Goal: Task Accomplishment & Management: Use online tool/utility

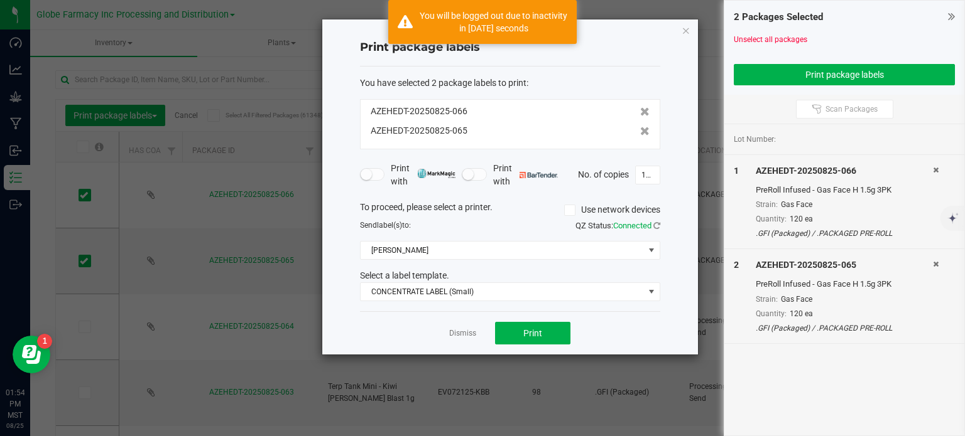
drag, startPoint x: 683, startPoint y: 26, endPoint x: 236, endPoint y: 140, distance: 461.3
click at [683, 26] on icon "button" at bounding box center [685, 30] width 9 height 15
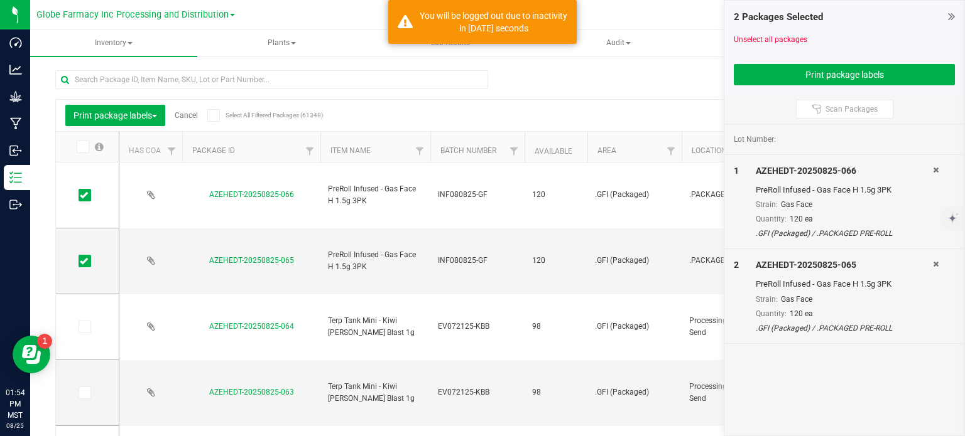
click at [186, 116] on link "Cancel" at bounding box center [186, 115] width 23 height 9
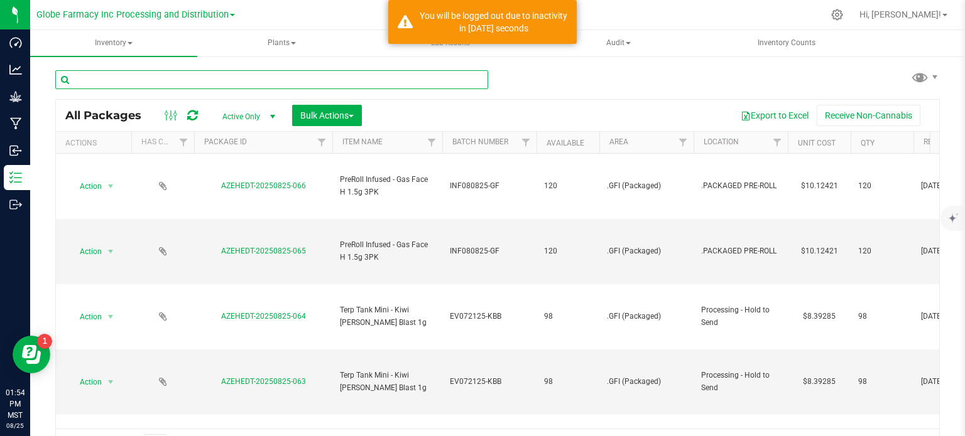
click at [165, 82] on input "text" at bounding box center [271, 79] width 433 height 19
paste input "EX081325-DM-B"
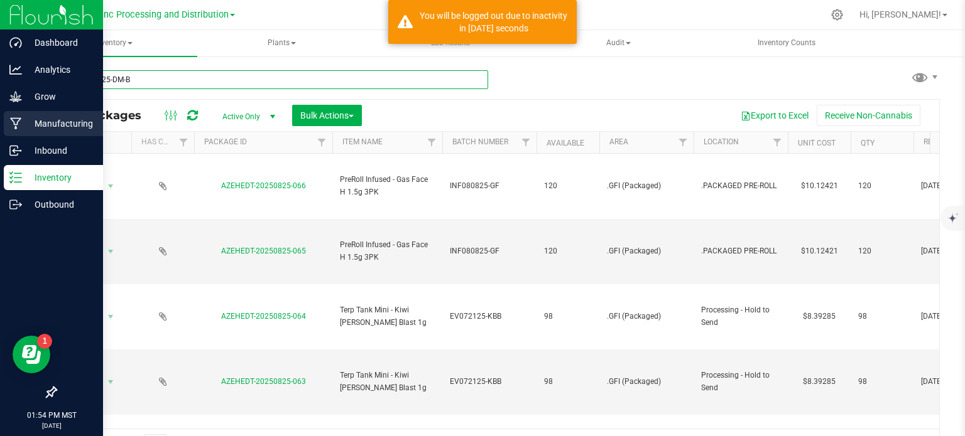
type input "EX081325-DM-B"
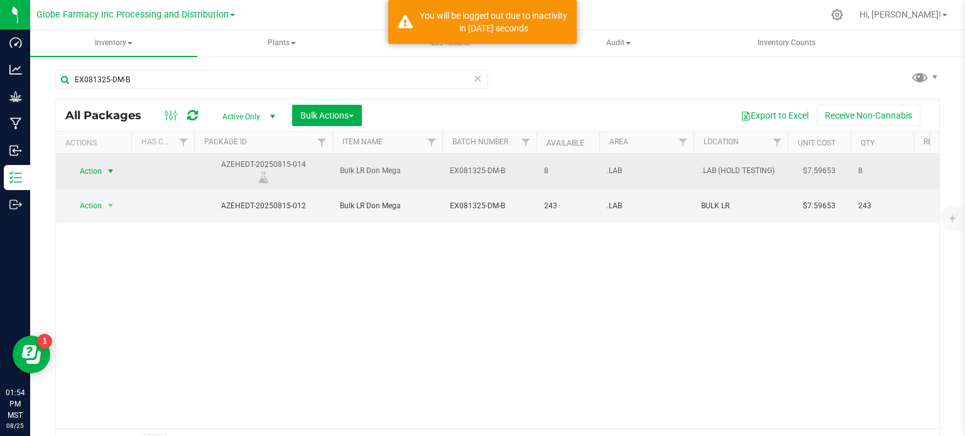
click at [104, 170] on span "select" at bounding box center [111, 172] width 16 height 18
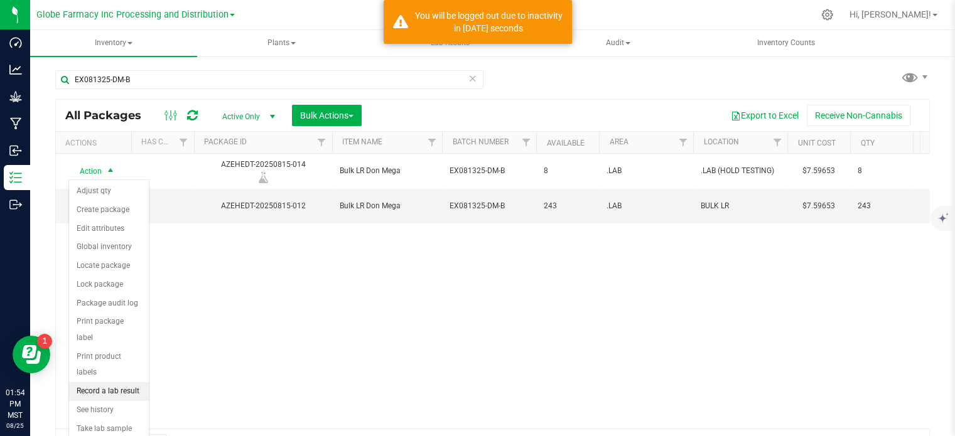
click at [111, 382] on li "Record a lab result" at bounding box center [109, 391] width 80 height 19
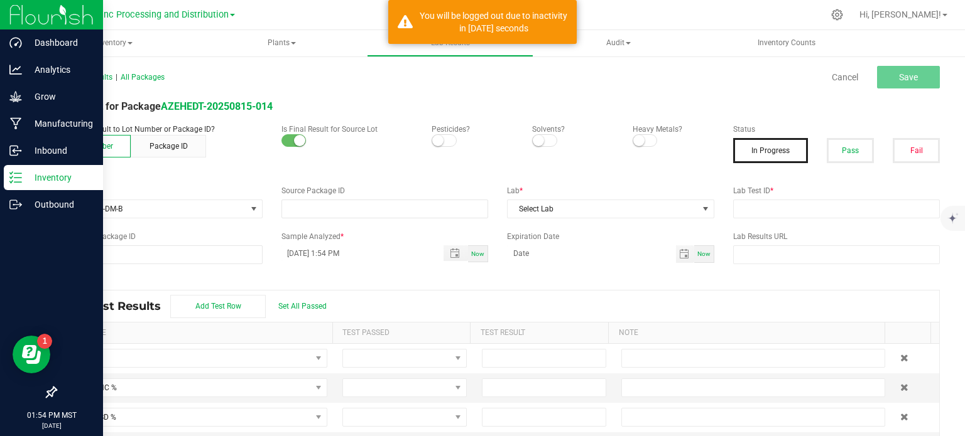
type input "AZEHEDT-20250815-014"
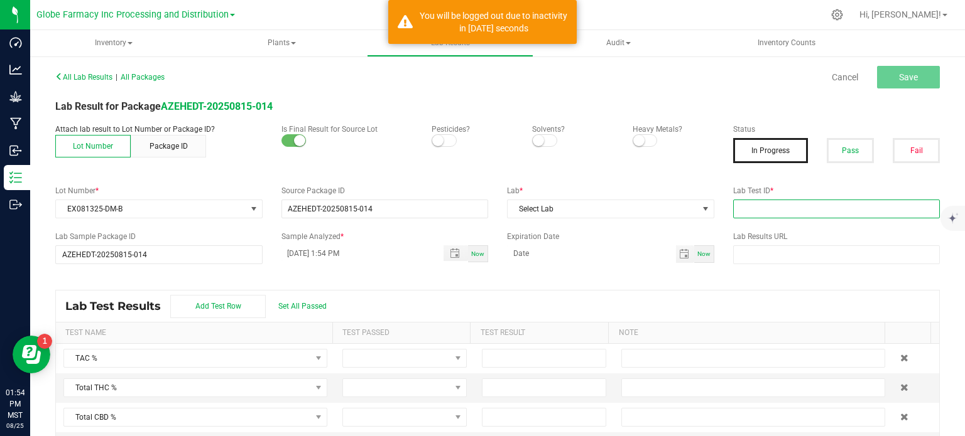
click at [746, 214] on input "text" at bounding box center [836, 209] width 207 height 19
paste input "2508APO3657.18198"
type input "2508APO3657.18198"
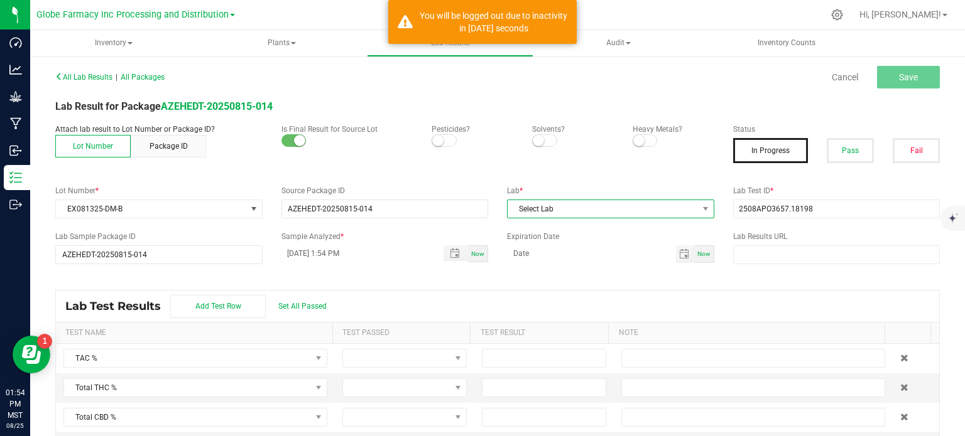
click at [529, 207] on span "Select Lab" at bounding box center [602, 209] width 190 height 18
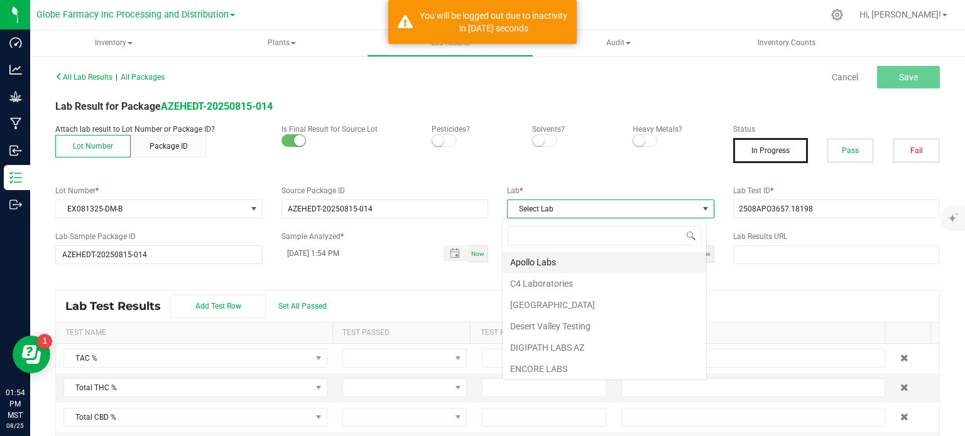
scroll to position [18, 204]
drag, startPoint x: 534, startPoint y: 256, endPoint x: 791, endPoint y: 171, distance: 270.5
click at [534, 258] on li "Apollo Labs" at bounding box center [603, 262] width 203 height 21
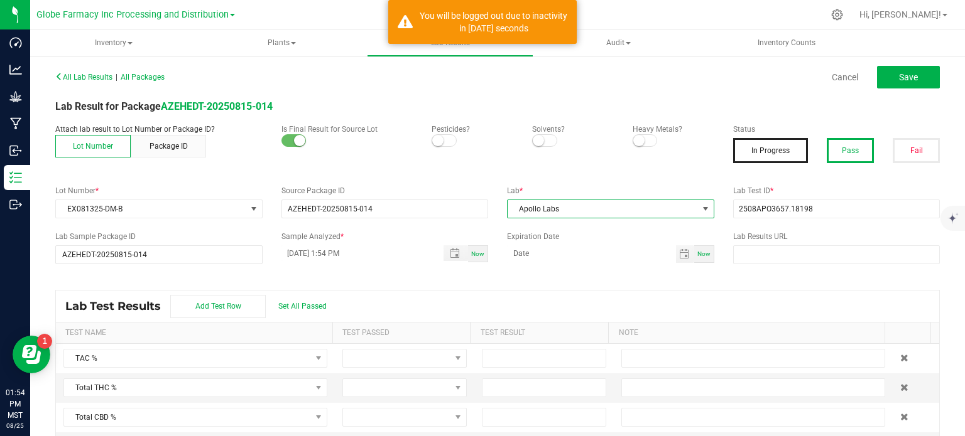
click at [840, 156] on button "Pass" at bounding box center [849, 150] width 47 height 25
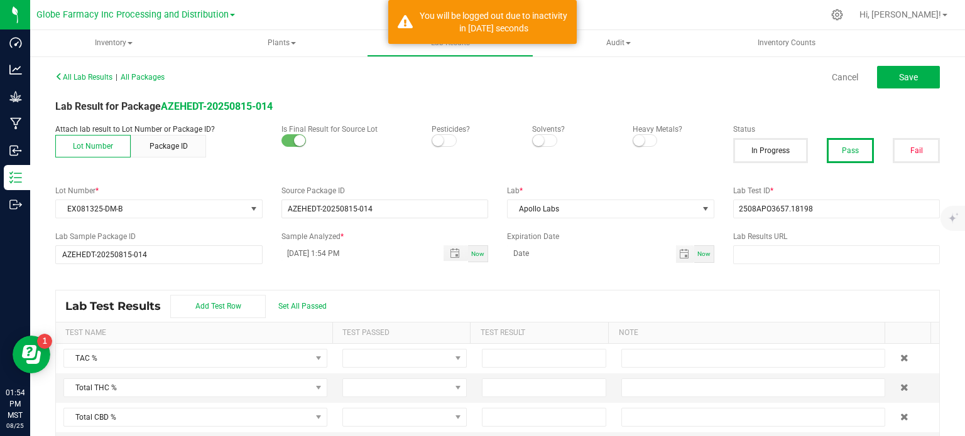
scroll to position [26, 0]
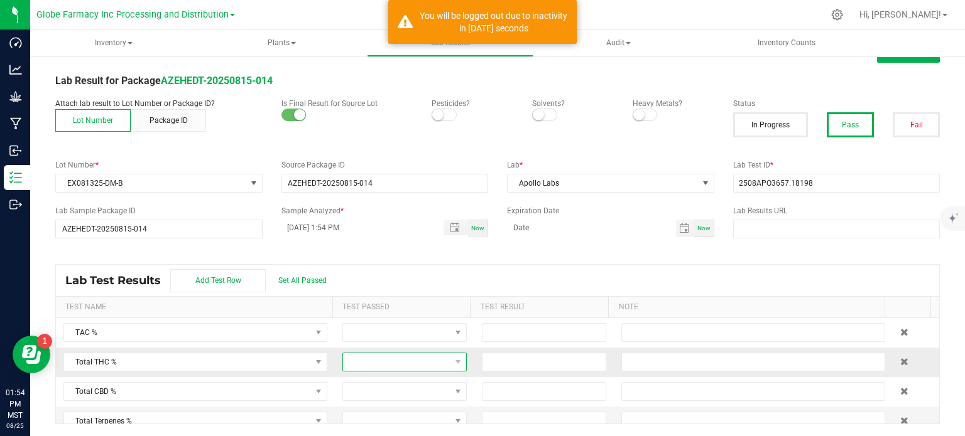
click at [404, 354] on span at bounding box center [396, 363] width 107 height 18
click at [408, 318] on li "Passed" at bounding box center [397, 318] width 120 height 21
click at [387, 391] on span at bounding box center [396, 392] width 107 height 18
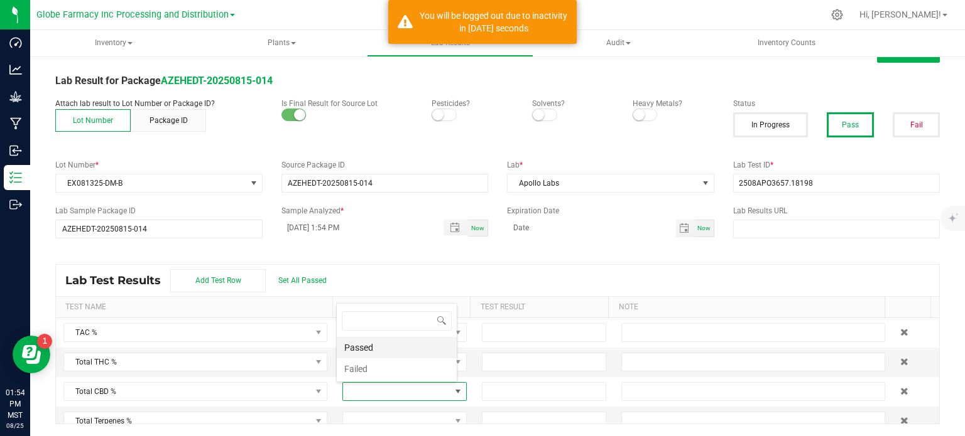
click at [394, 345] on li "Passed" at bounding box center [397, 347] width 120 height 21
click at [540, 354] on input at bounding box center [543, 363] width 123 height 18
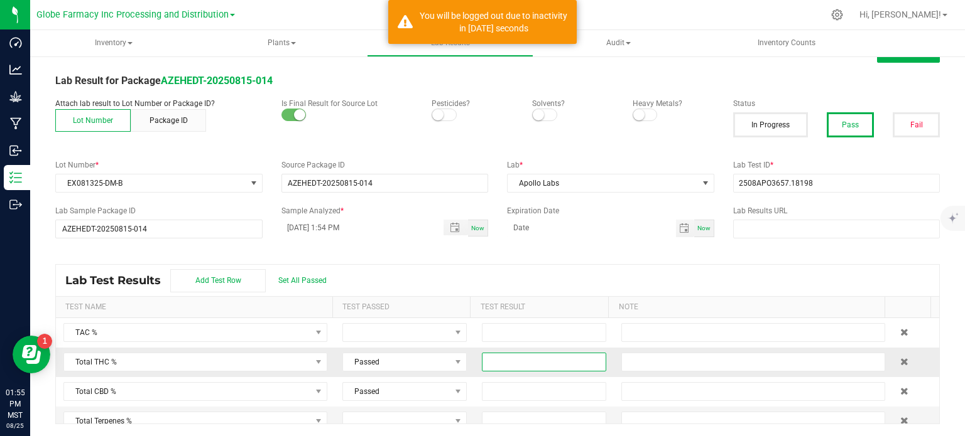
paste input "78.4705"
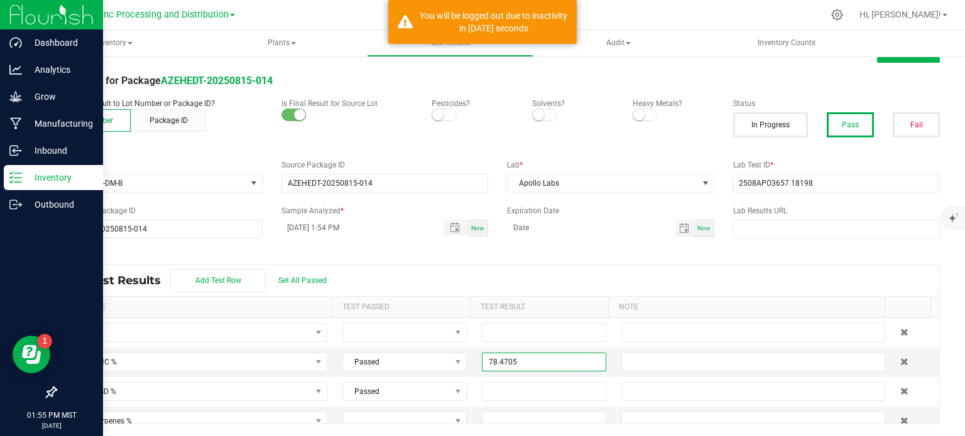
type input "78.4705"
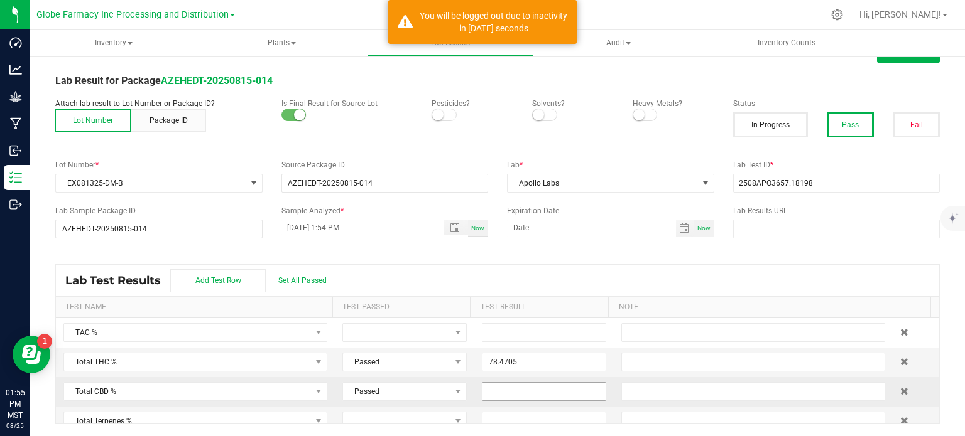
click at [495, 386] on input at bounding box center [543, 392] width 123 height 18
paste input "0.1619"
type input "0.1619"
drag, startPoint x: 527, startPoint y: 303, endPoint x: 504, endPoint y: 302, distance: 23.2
click at [527, 302] on th "Test Result" at bounding box center [539, 307] width 138 height 21
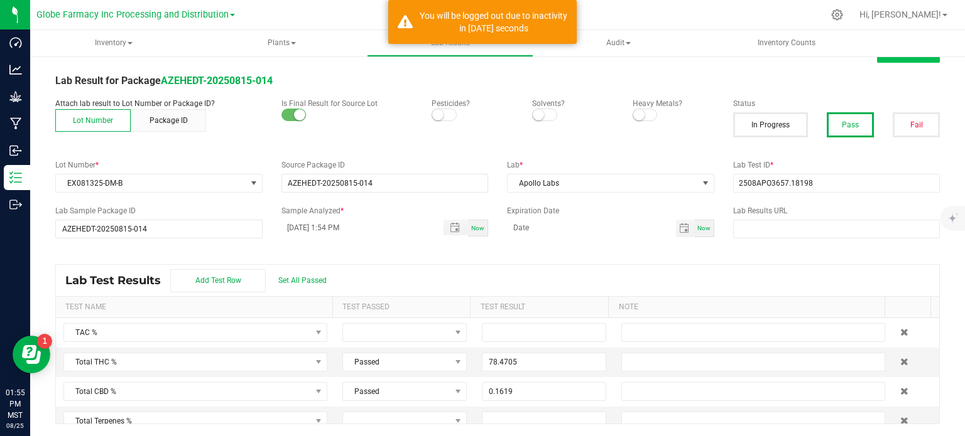
scroll to position [0, 0]
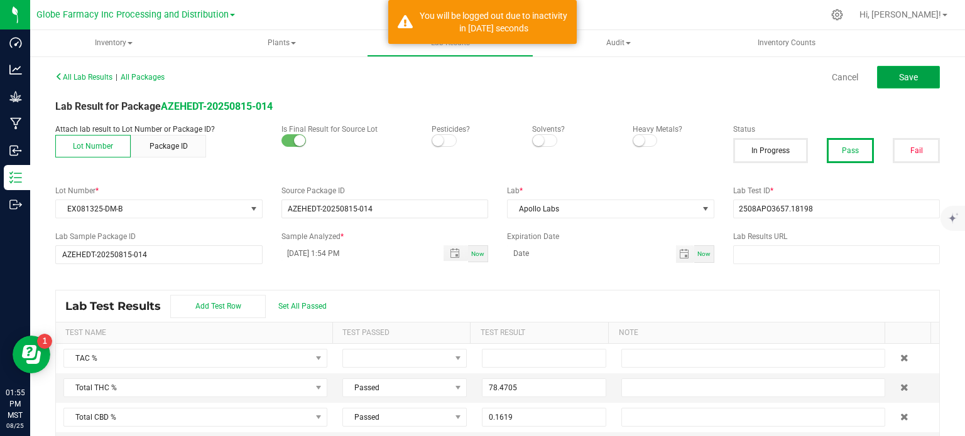
click at [924, 79] on button "Save" at bounding box center [908, 77] width 63 height 23
type input "78.4705"
type input "0.1619"
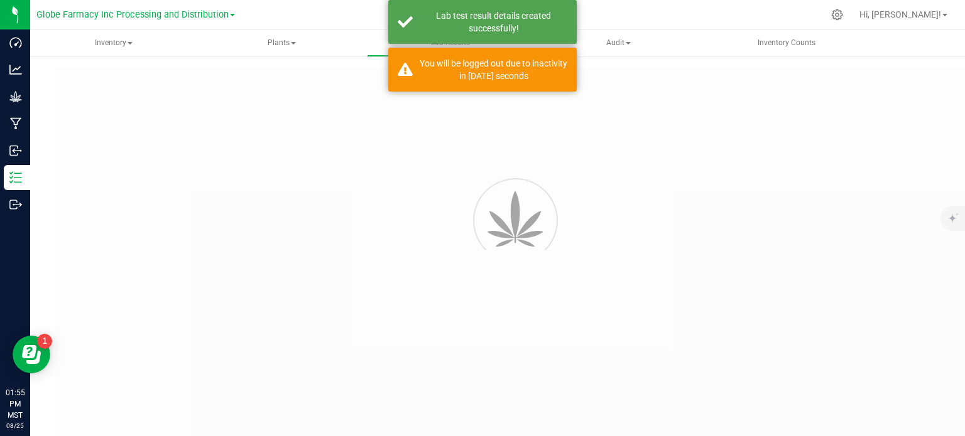
type input "AZEHEDT-20250815-014"
type input "2508APO3657.18198"
type input "AZEHEDT-20250815-014"
type input "[DATE] 1:54 PM"
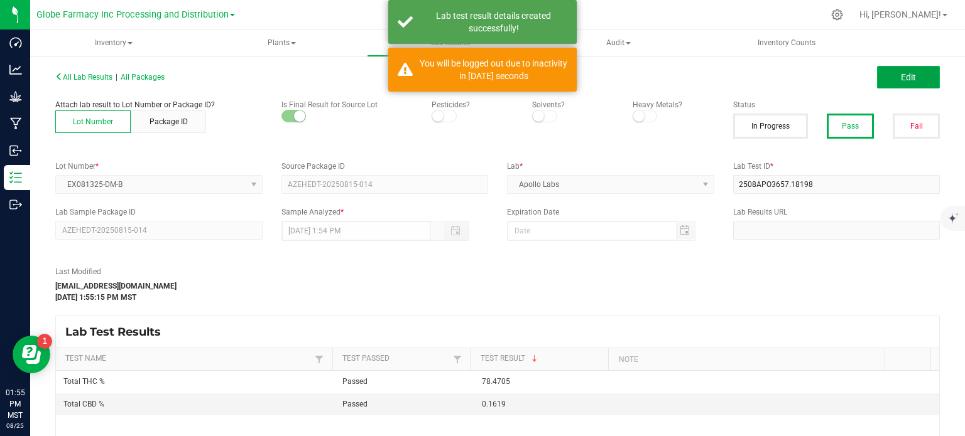
click at [911, 80] on button "Edit" at bounding box center [908, 77] width 63 height 23
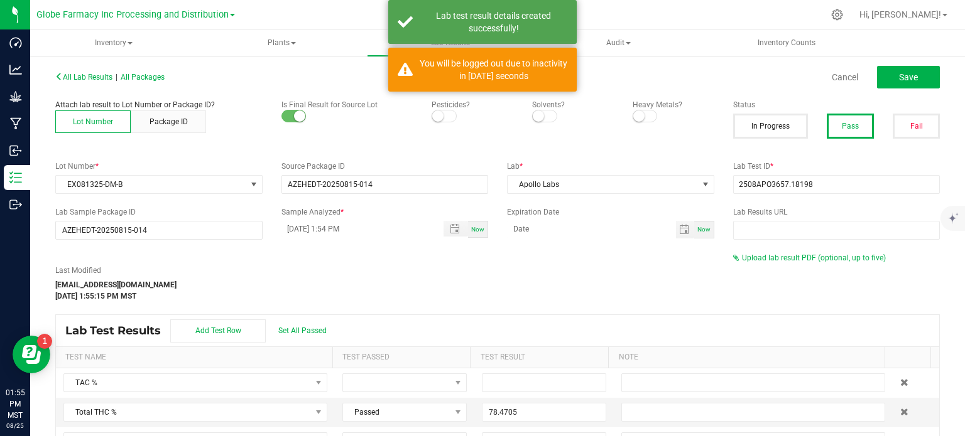
click at [819, 263] on div "Upload lab result PDF (optional, up to five)" at bounding box center [836, 257] width 207 height 11
click at [825, 254] on span "Upload lab result PDF (optional, up to five)" at bounding box center [814, 258] width 144 height 9
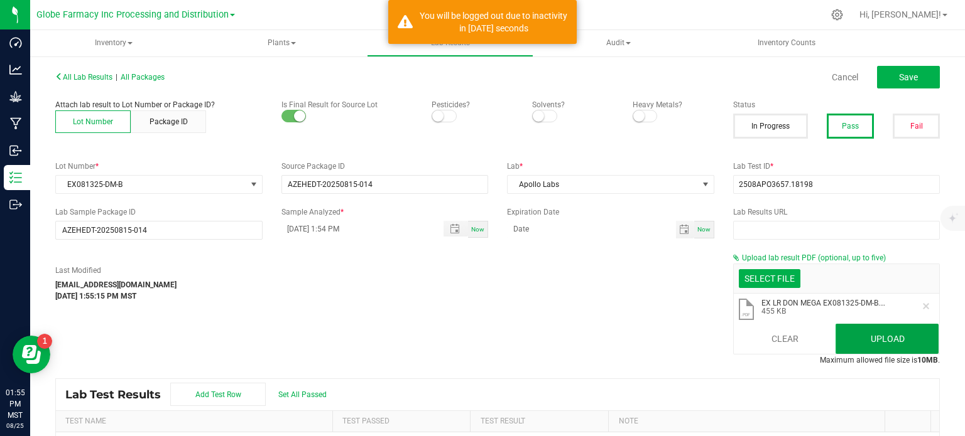
click at [846, 342] on button "Upload" at bounding box center [886, 339] width 103 height 30
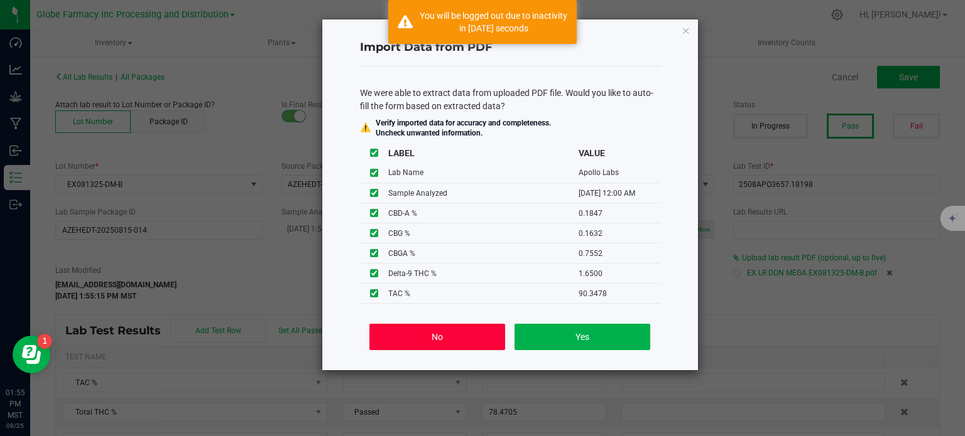
click at [433, 333] on button "No" at bounding box center [436, 337] width 135 height 26
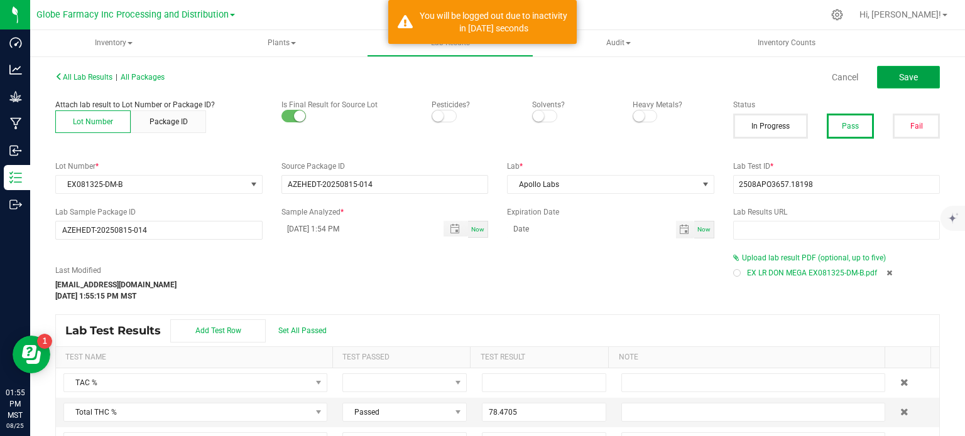
click at [916, 84] on button "Save" at bounding box center [908, 77] width 63 height 23
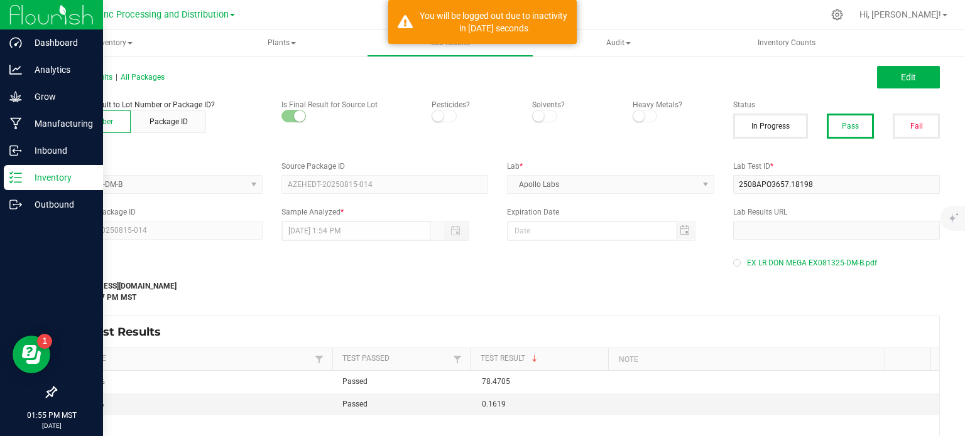
click at [18, 177] on icon at bounding box center [15, 177] width 13 height 13
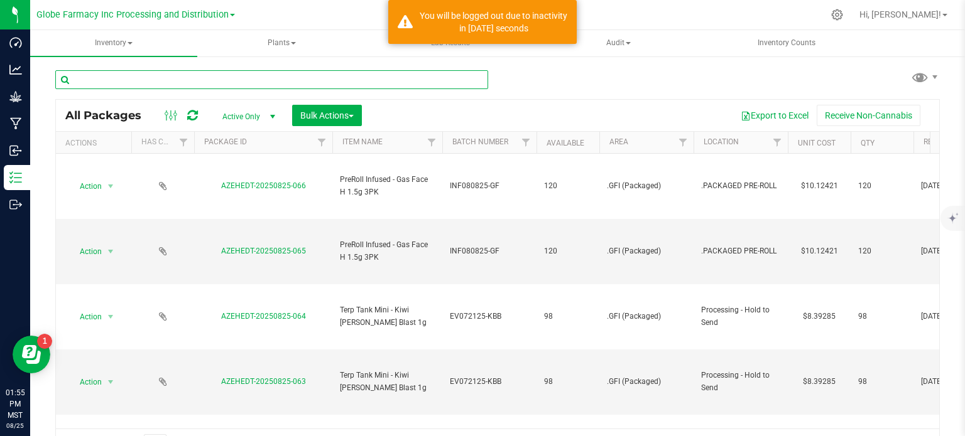
click at [181, 84] on input "text" at bounding box center [271, 79] width 433 height 19
paste input "EX081525-RG-LHRV"
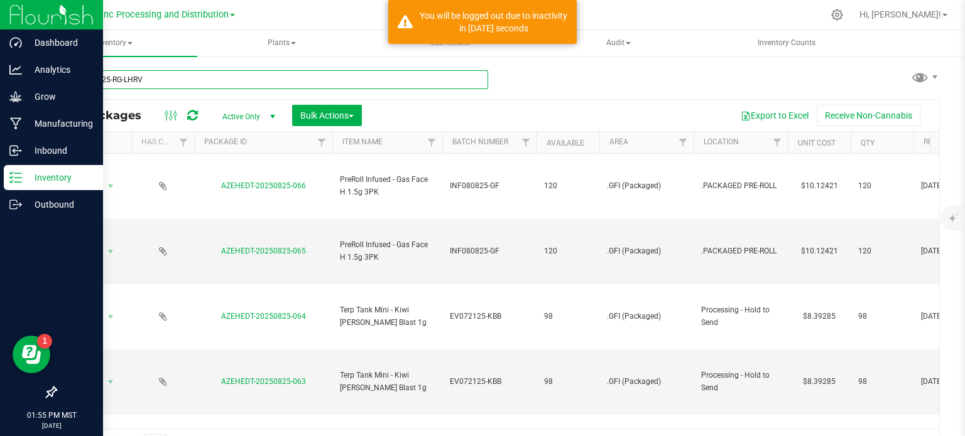
type input "EX081525-RG-LHRV"
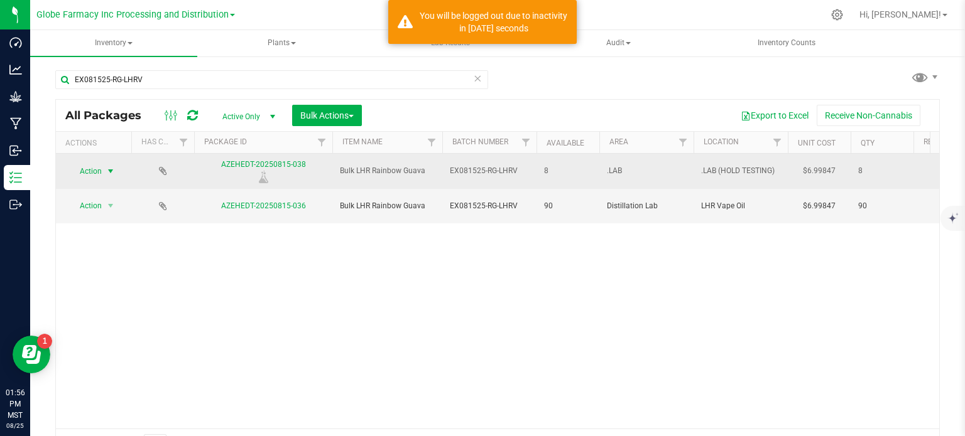
click at [105, 176] on span "select" at bounding box center [111, 172] width 16 height 18
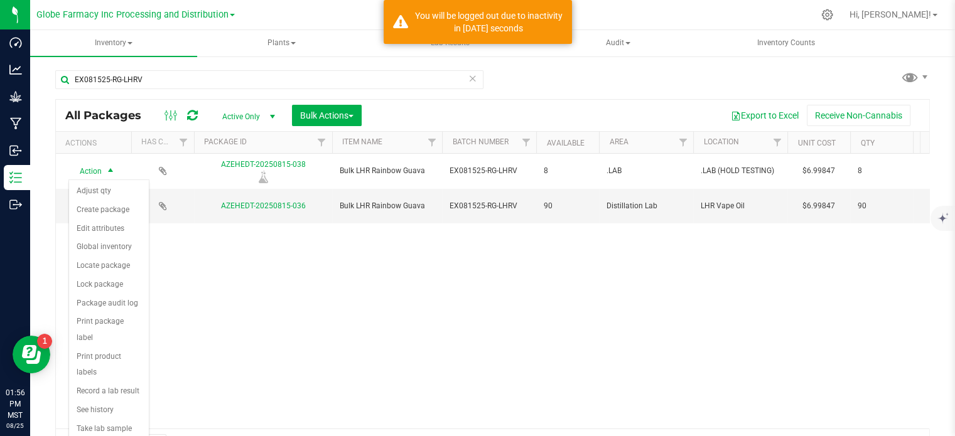
click at [292, 288] on div "Action Action Adjust qty Create package Edit attributes Global inventory Locate…" at bounding box center [492, 291] width 873 height 275
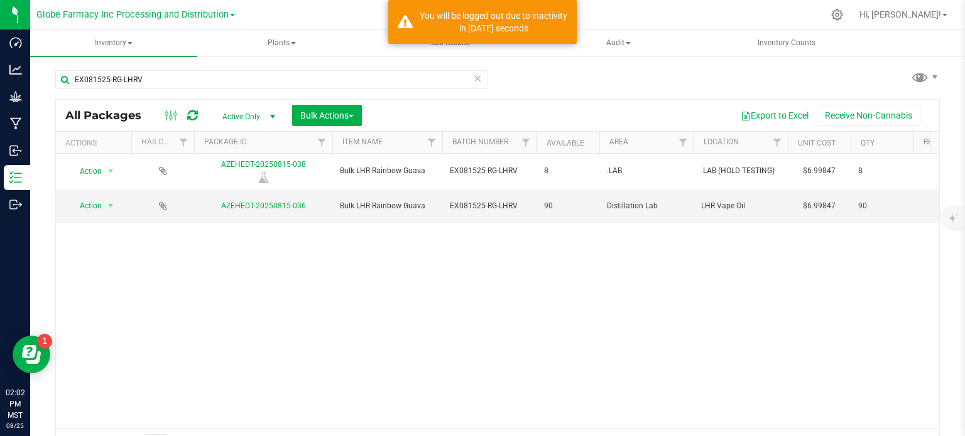
drag, startPoint x: 443, startPoint y: 100, endPoint x: 476, endPoint y: 53, distance: 57.2
click at [443, 100] on div "All Packages Active Only Active Only Lab Samples Locked All Bulk Actions Add to…" at bounding box center [497, 115] width 883 height 31
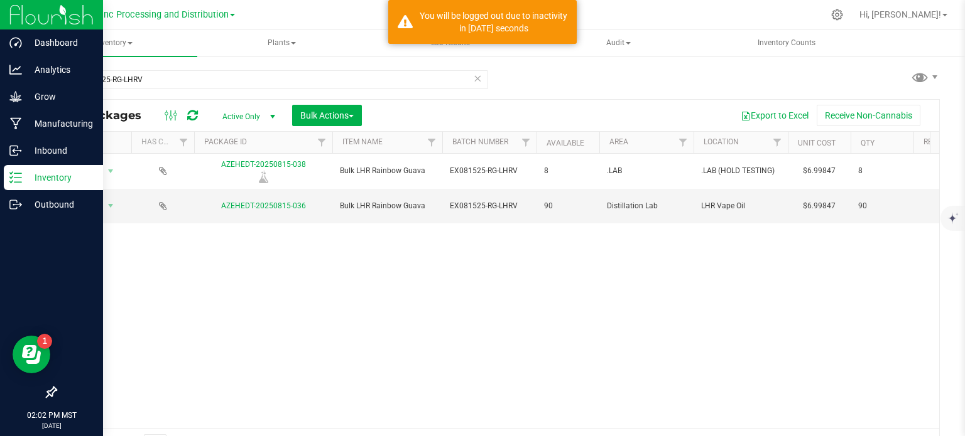
click at [22, 174] on p "Inventory" at bounding box center [59, 177] width 75 height 15
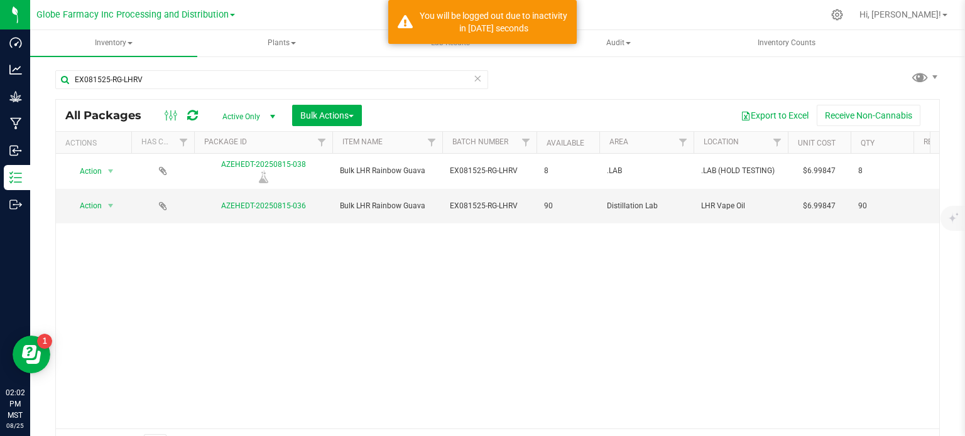
click at [475, 77] on icon at bounding box center [477, 77] width 9 height 15
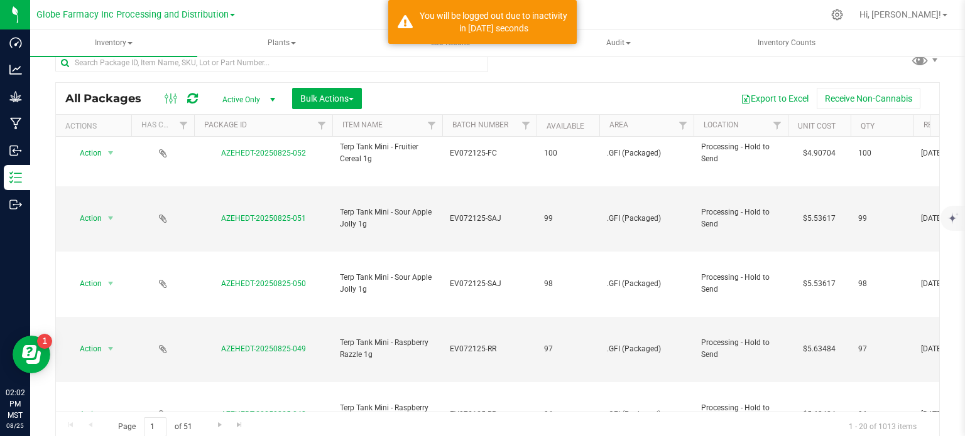
scroll to position [22, 0]
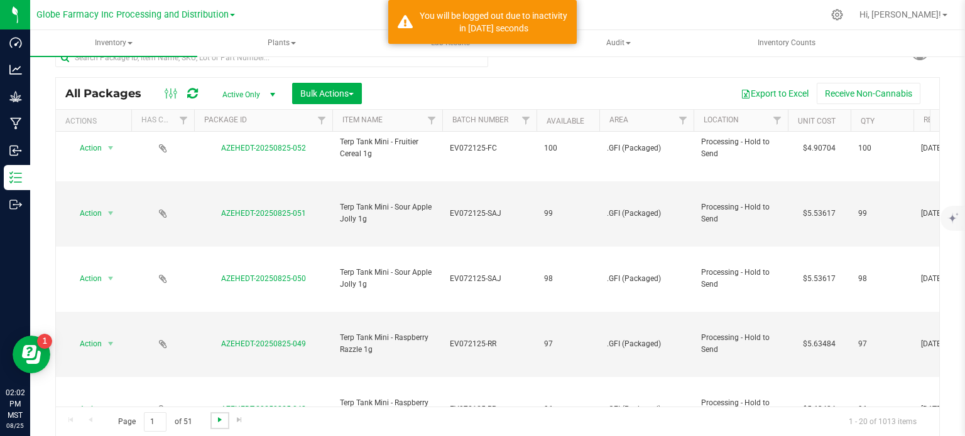
click at [215, 415] on span "Go to the next page" at bounding box center [220, 420] width 10 height 10
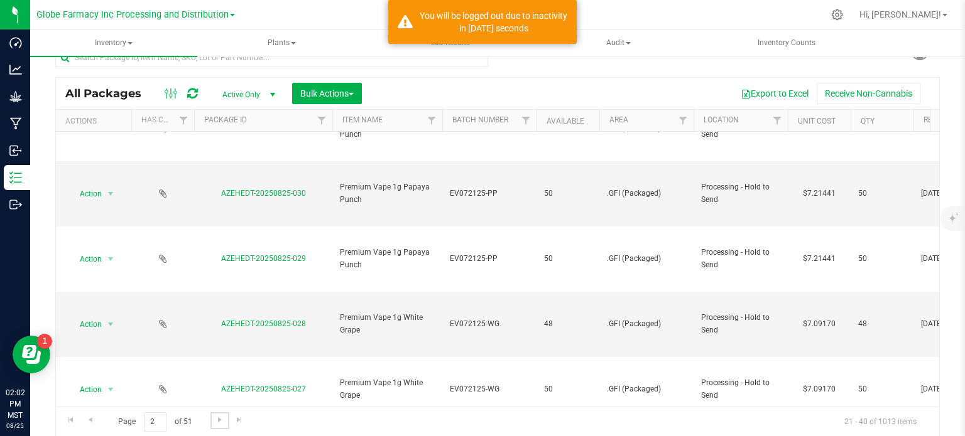
scroll to position [440, 0]
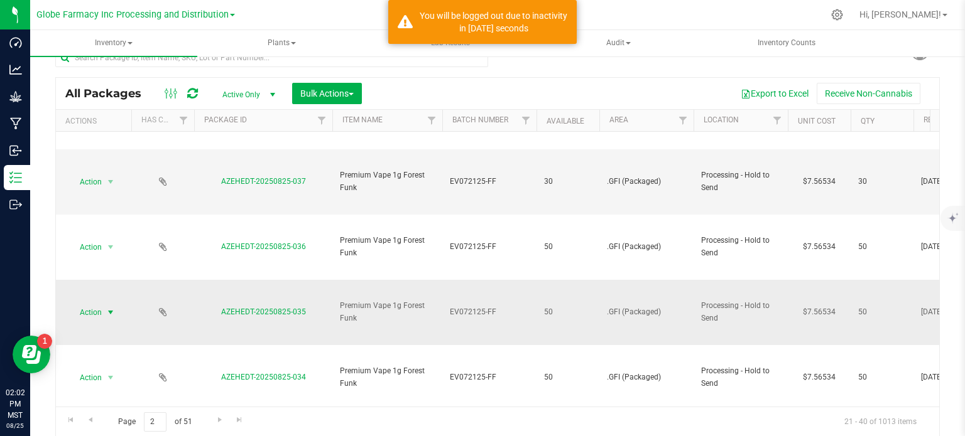
click at [116, 314] on span "select" at bounding box center [111, 313] width 16 height 18
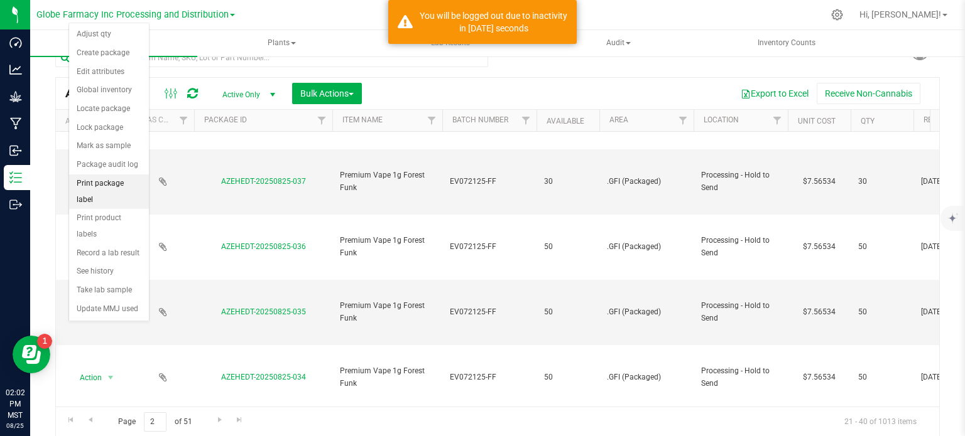
click at [121, 175] on li "Print package label" at bounding box center [109, 192] width 80 height 35
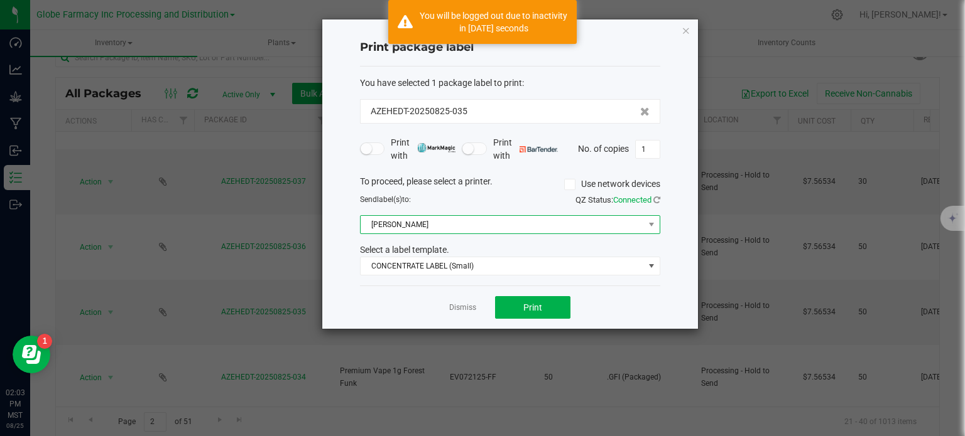
click at [431, 233] on span "[PERSON_NAME]" at bounding box center [510, 224] width 300 height 19
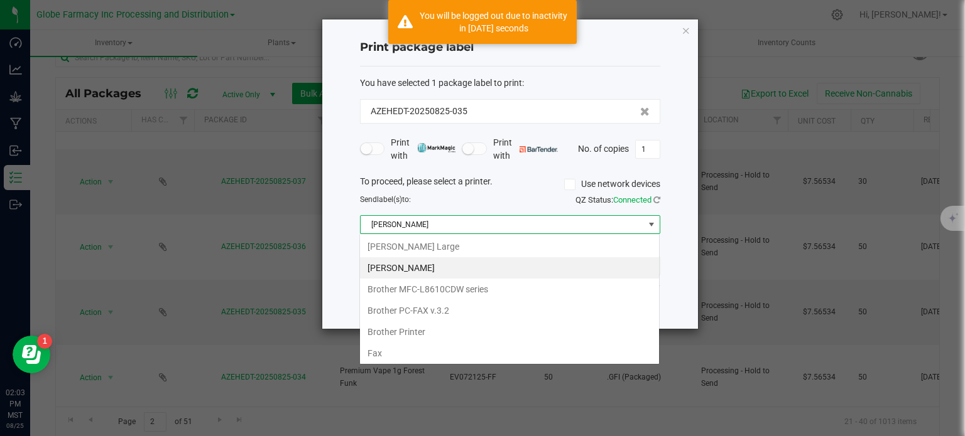
scroll to position [18, 300]
click at [430, 247] on Large "[PERSON_NAME] Large" at bounding box center [509, 246] width 299 height 21
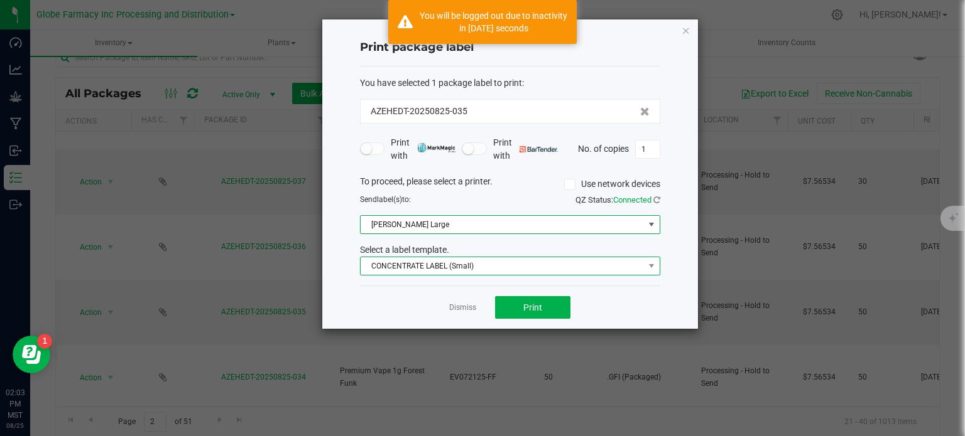
click at [434, 262] on span "CONCENTRATE LABEL (Small)" at bounding box center [501, 266] width 283 height 18
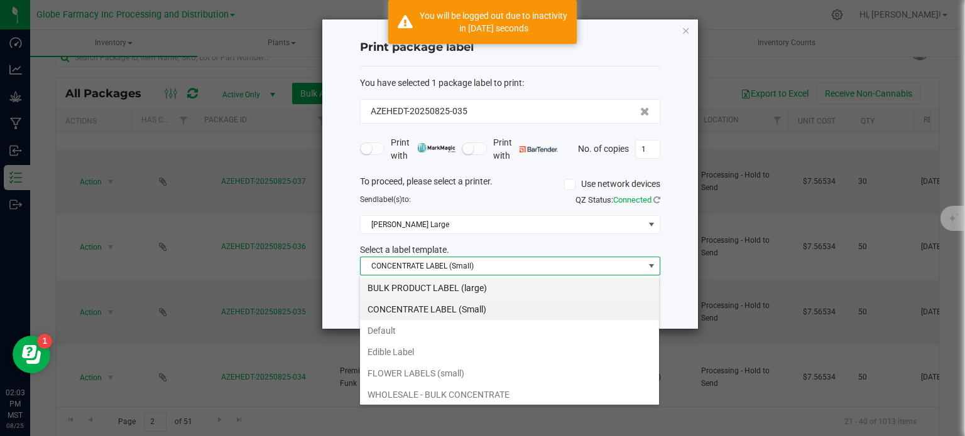
click at [450, 283] on li "BULK PRODUCT LABEL (large)" at bounding box center [509, 288] width 299 height 21
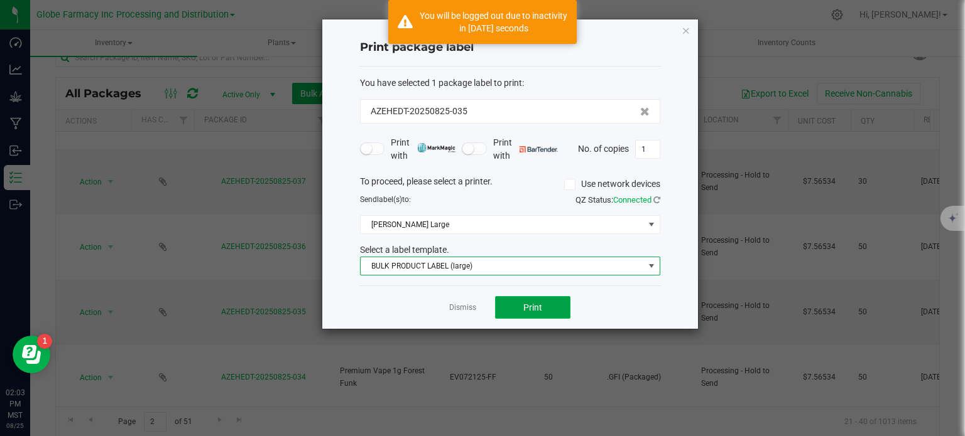
click at [555, 303] on button "Print" at bounding box center [532, 307] width 75 height 23
click at [686, 30] on icon "button" at bounding box center [685, 30] width 9 height 15
